Goal: Information Seeking & Learning: Check status

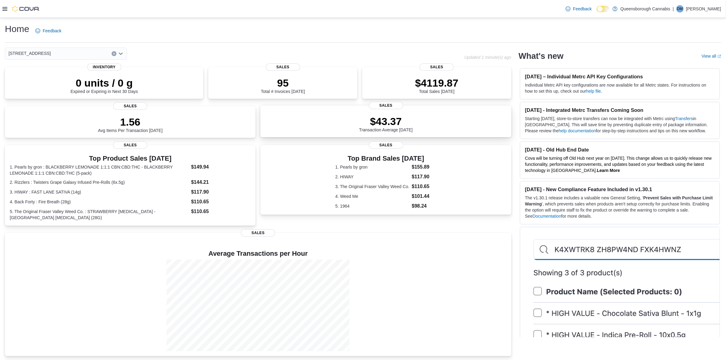
click at [385, 117] on p "$43.37" at bounding box center [386, 121] width 54 height 12
click at [136, 106] on span "Sales" at bounding box center [130, 105] width 34 height 7
click at [292, 78] on p "95" at bounding box center [283, 82] width 44 height 12
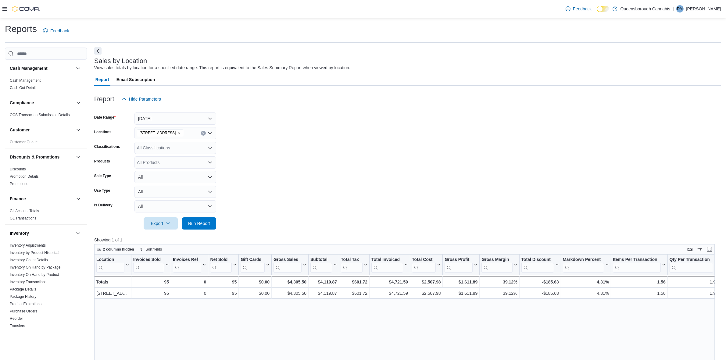
click at [101, 49] on button "Next" at bounding box center [97, 50] width 7 height 7
click at [96, 49] on button "Next" at bounding box center [97, 50] width 7 height 7
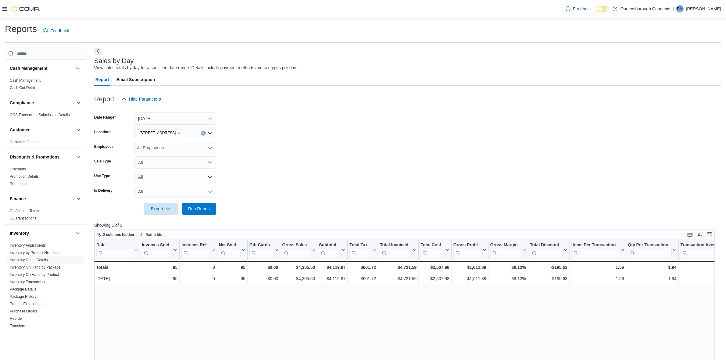
click at [35, 260] on link "Inventory Count Details" at bounding box center [29, 260] width 38 height 4
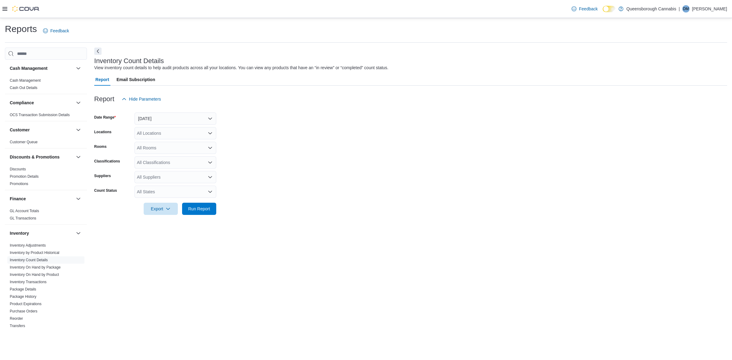
click at [157, 133] on div "All Locations" at bounding box center [176, 133] width 82 height 12
click at [155, 153] on span "[STREET_ADDRESS]" at bounding box center [169, 152] width 42 height 6
click at [199, 211] on span "Run Report" at bounding box center [199, 209] width 22 height 6
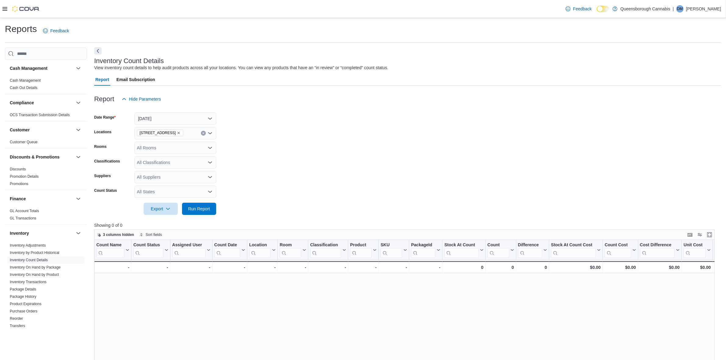
click at [97, 52] on button "Next" at bounding box center [97, 50] width 7 height 7
